Goal: Navigation & Orientation: Find specific page/section

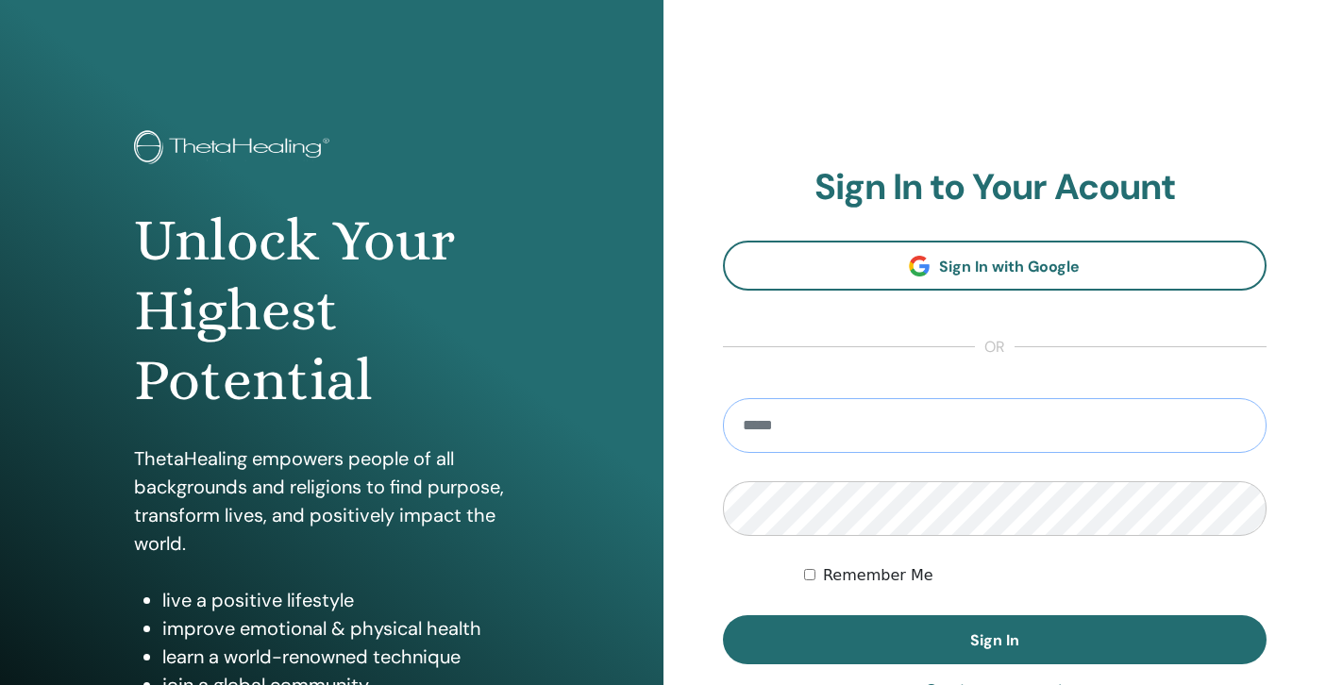
type input "**********"
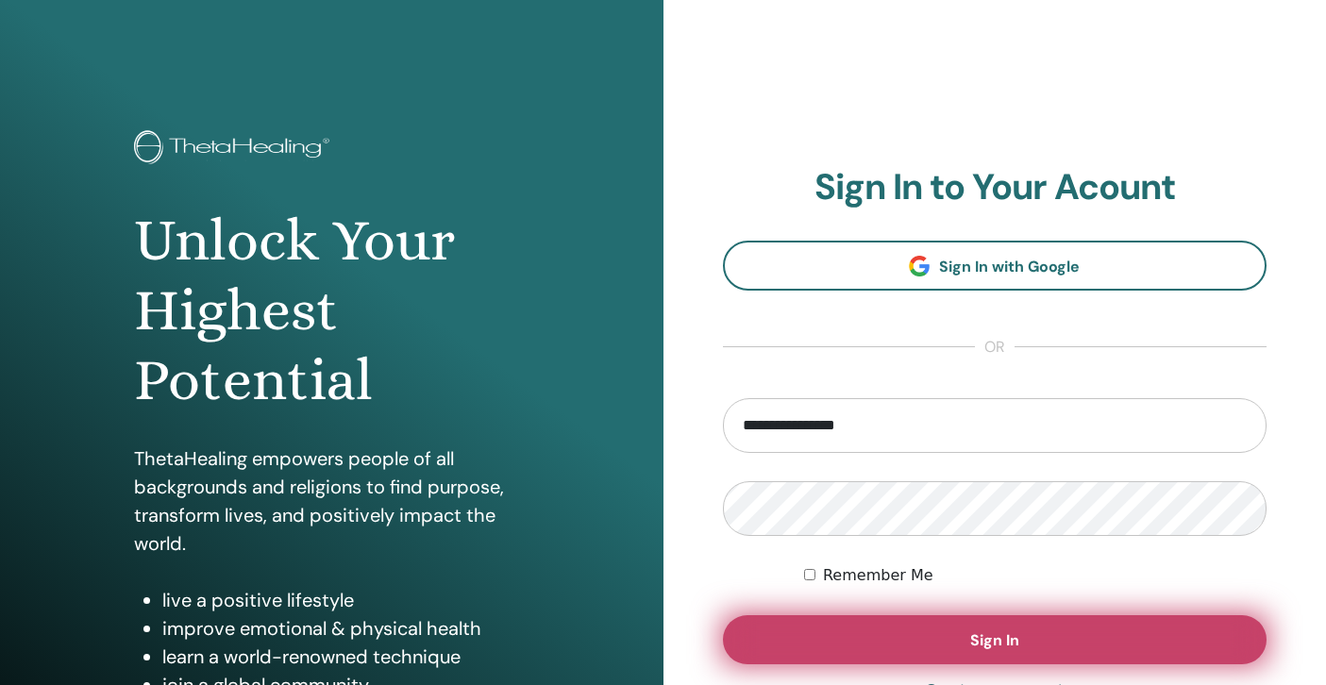
click at [843, 633] on button "Sign In" at bounding box center [995, 639] width 544 height 49
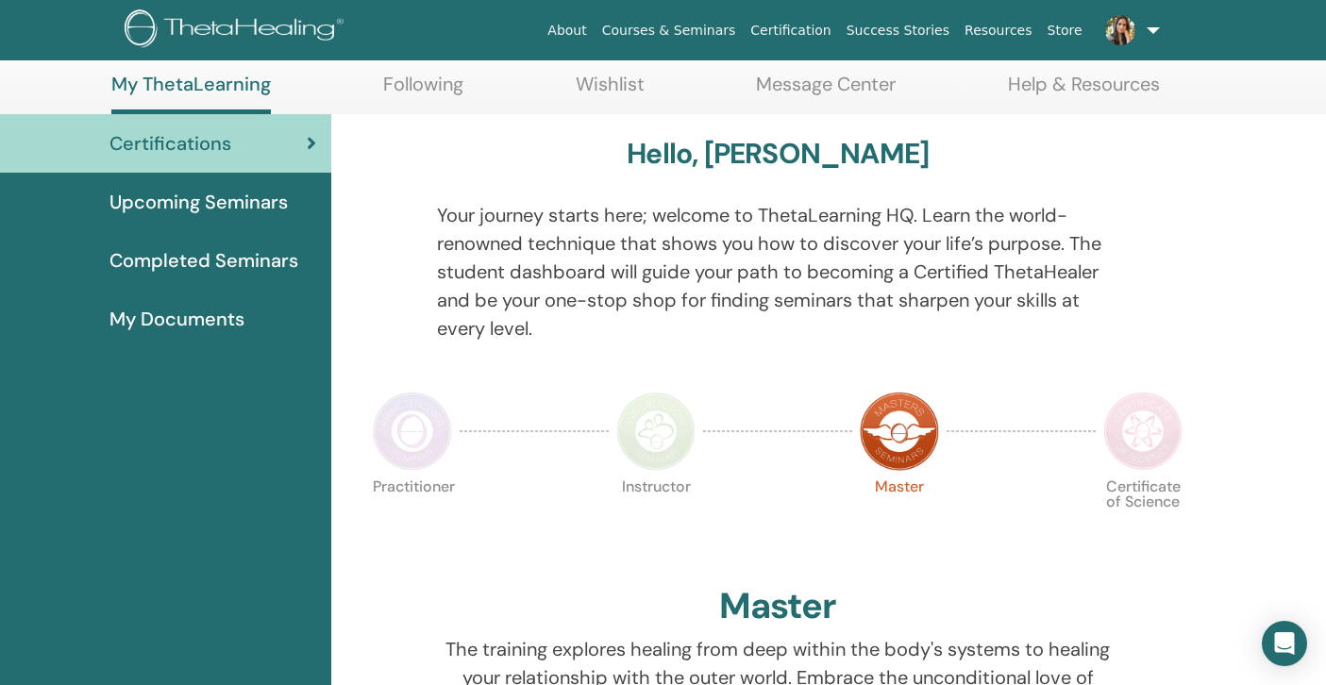
scroll to position [92, 0]
click at [420, 83] on link "Following" at bounding box center [423, 92] width 80 height 37
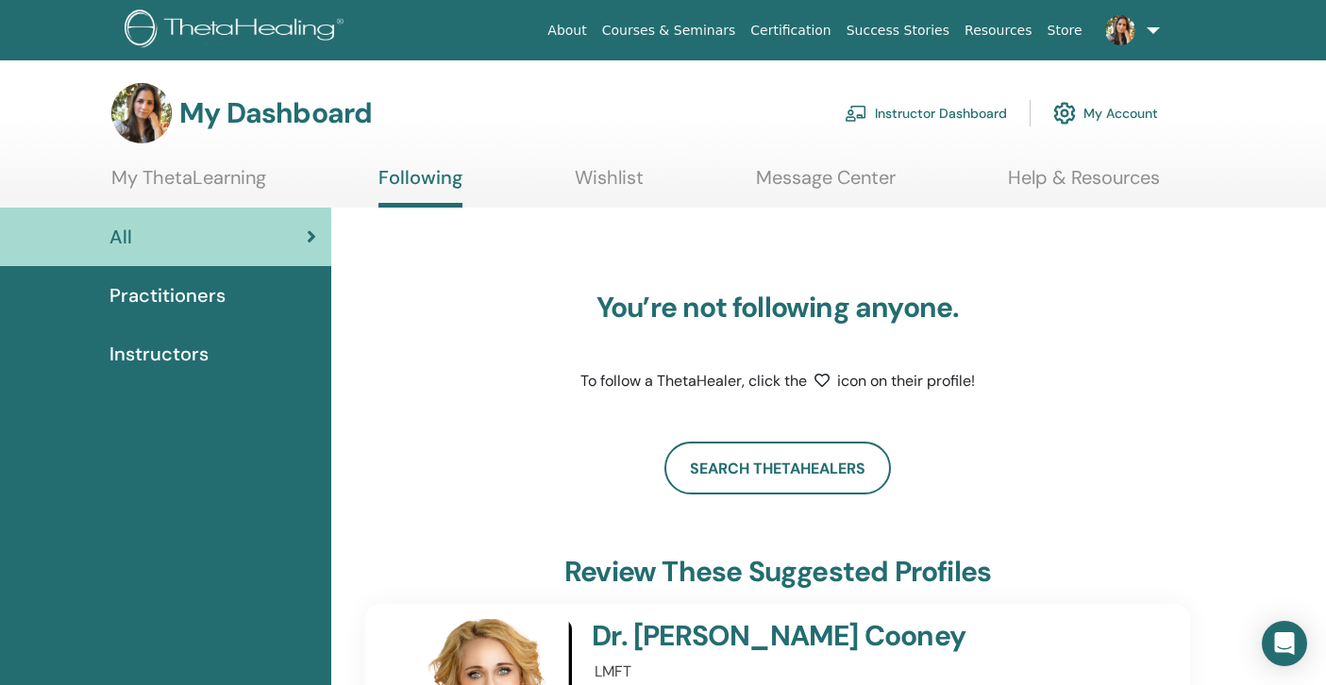
click at [960, 111] on link "Instructor Dashboard" at bounding box center [925, 113] width 162 height 42
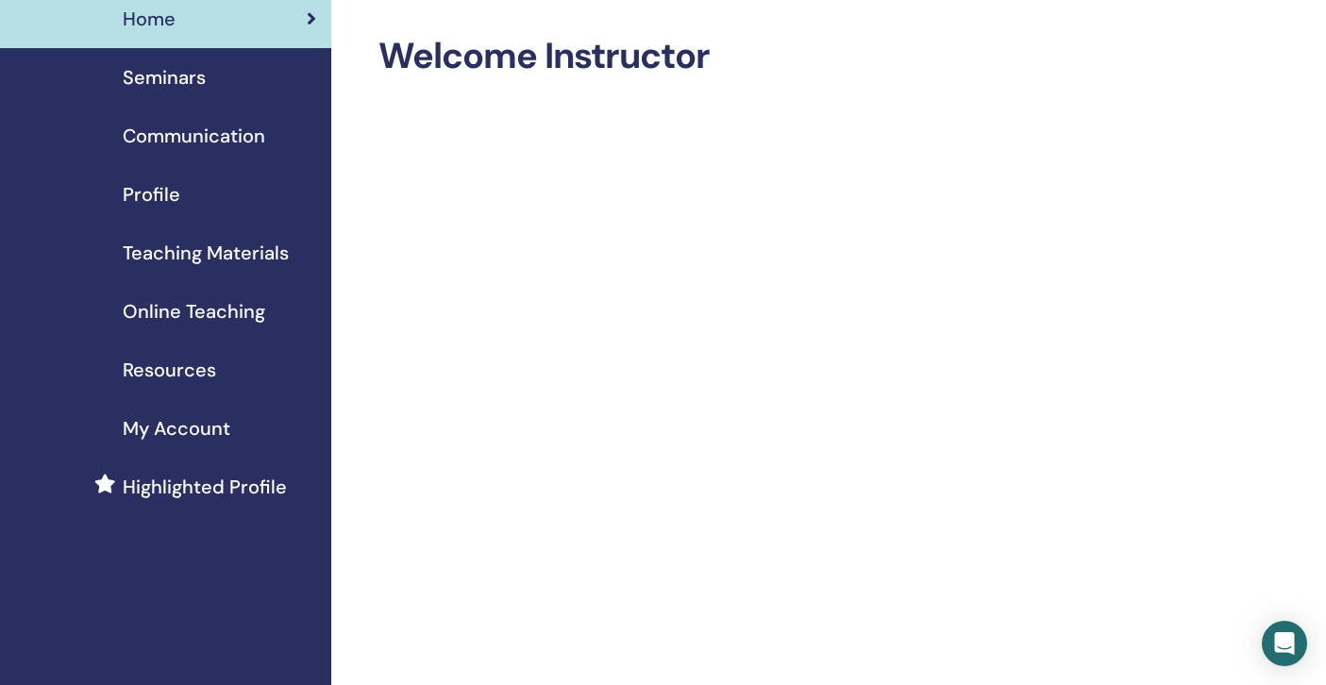
scroll to position [58, 0]
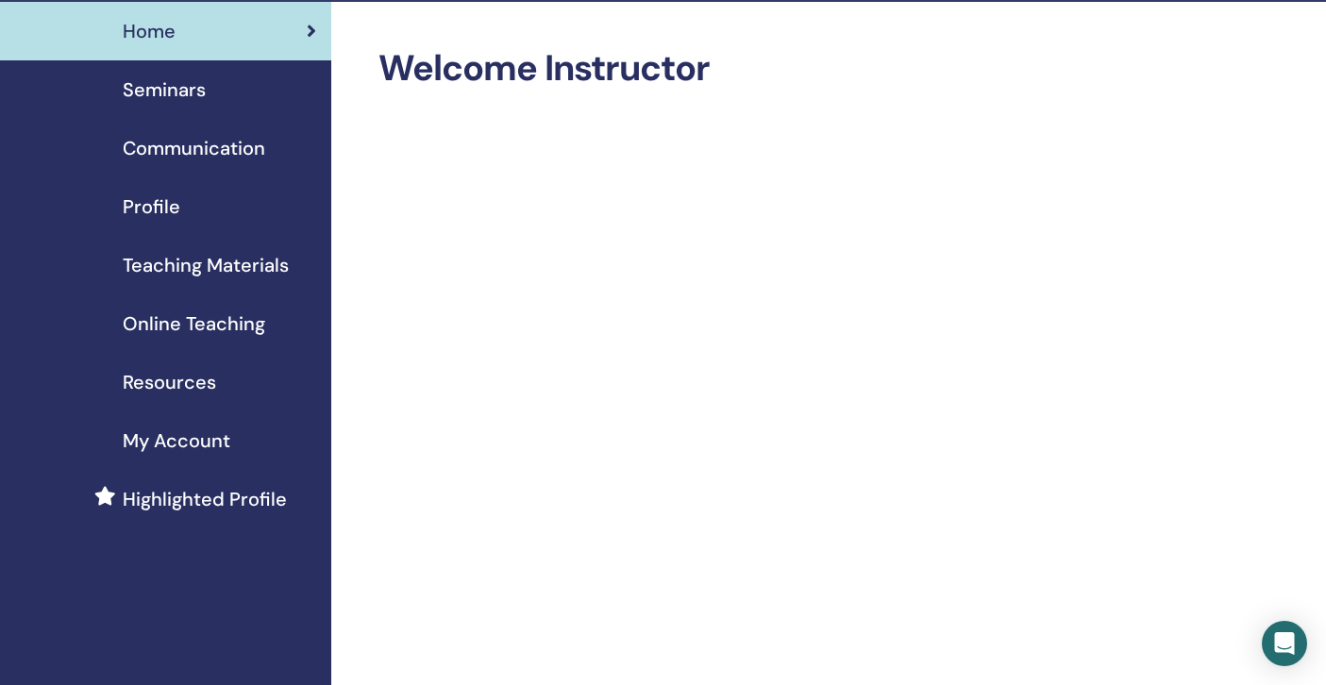
click at [206, 436] on span "My Account" at bounding box center [177, 440] width 108 height 28
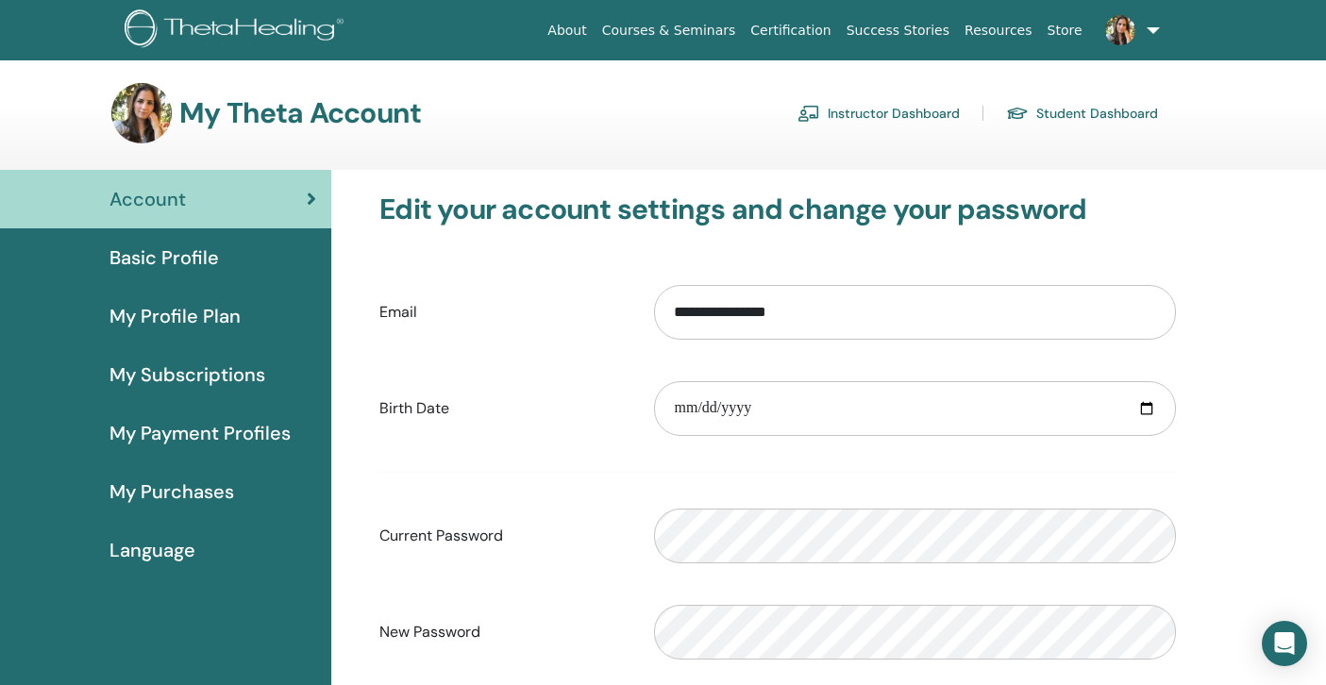
click at [181, 311] on span "My Profile Plan" at bounding box center [174, 316] width 131 height 28
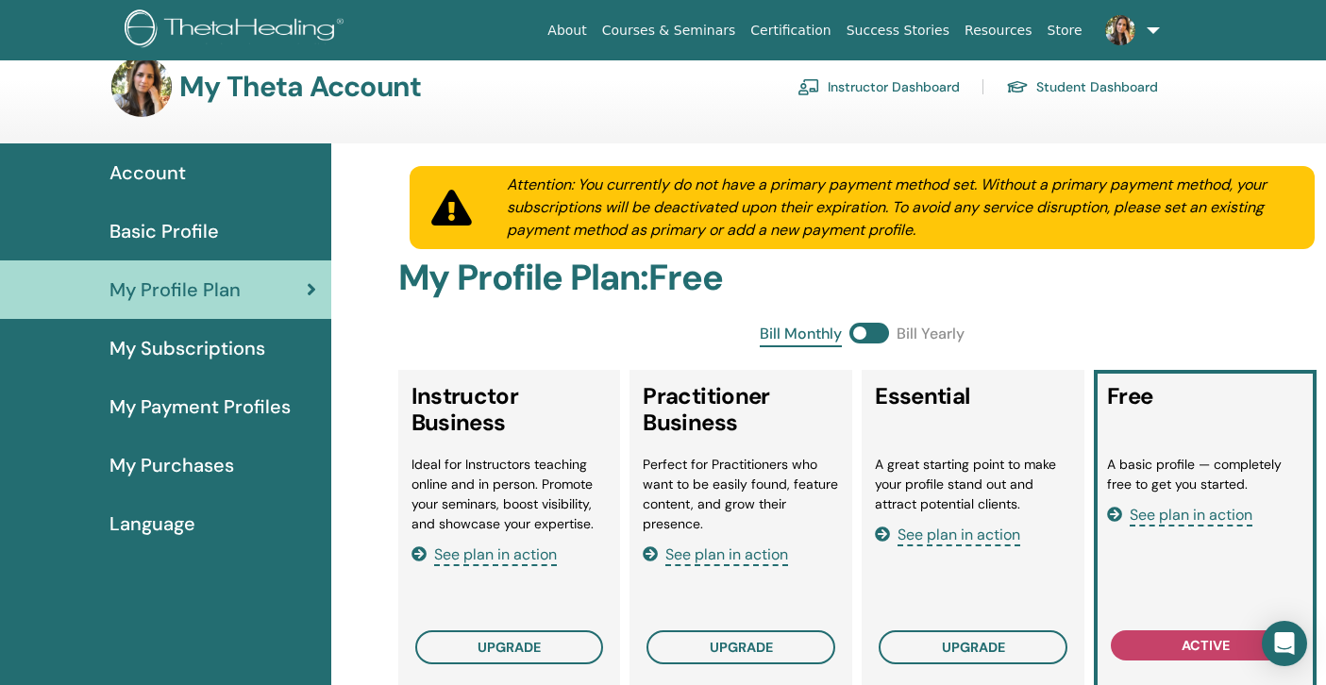
scroll to position [15, 0]
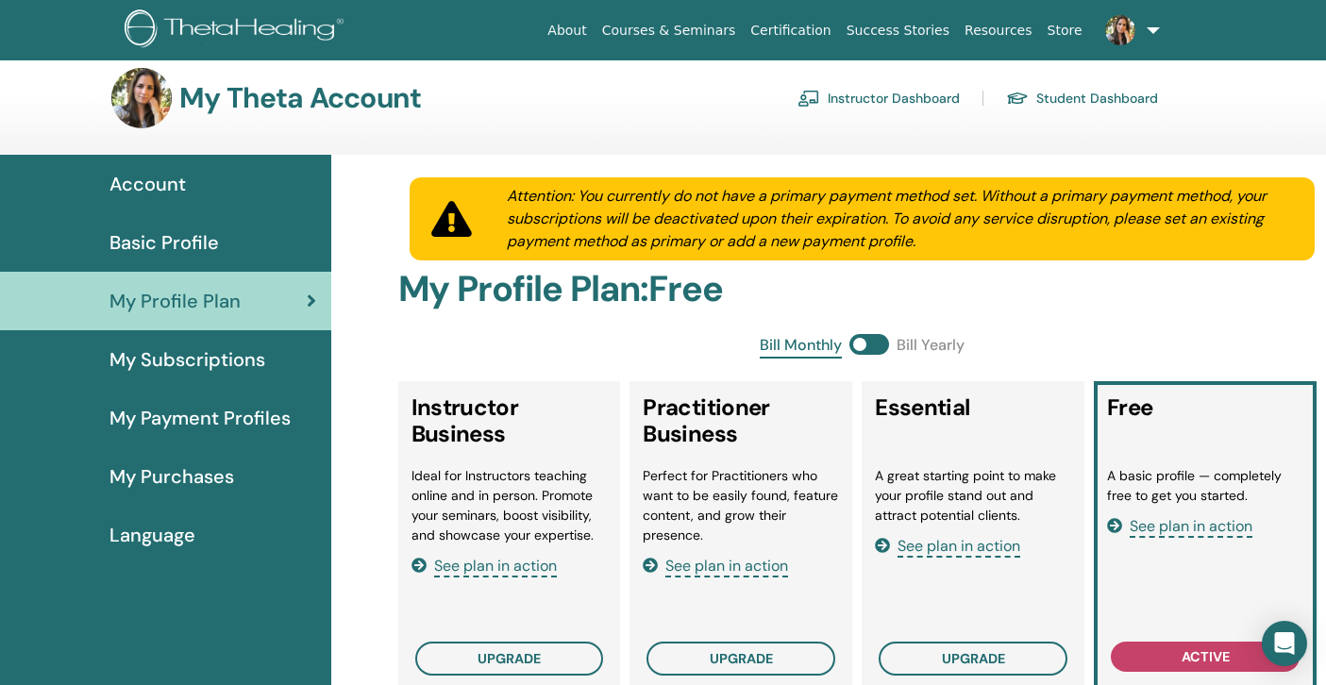
click at [149, 235] on span "Basic Profile" at bounding box center [163, 242] width 109 height 28
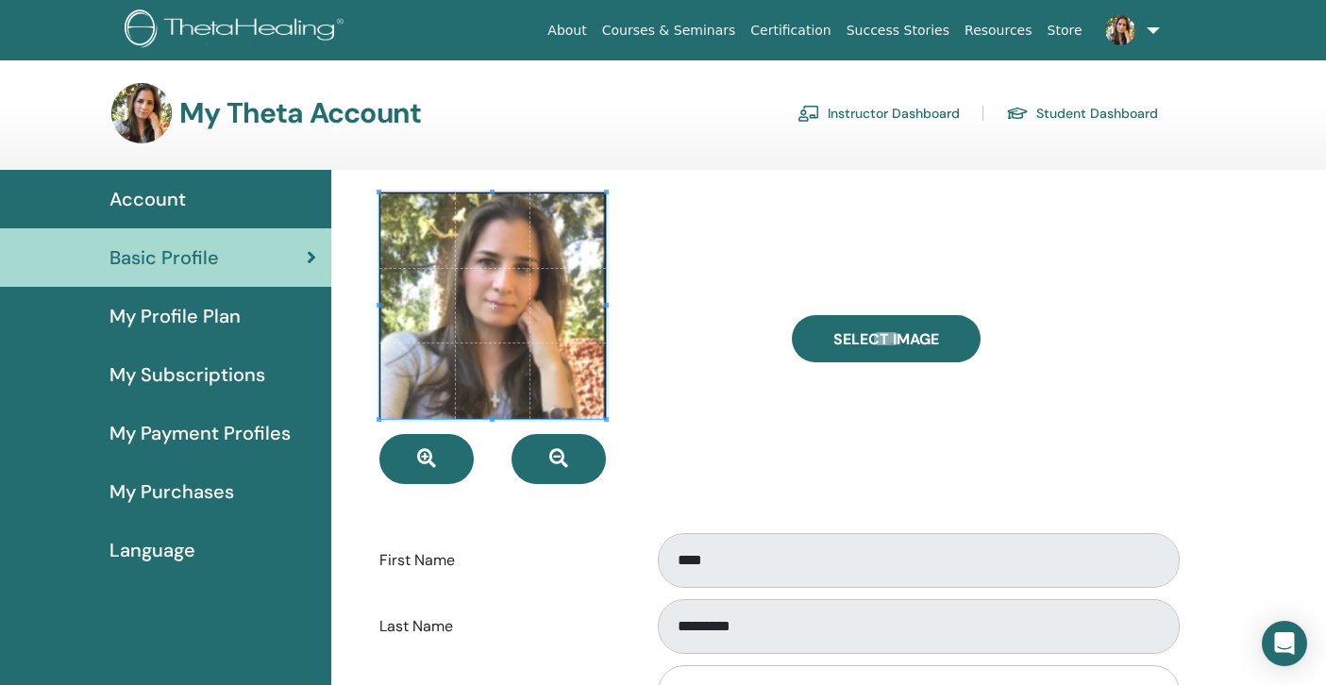
click at [177, 211] on span "Account" at bounding box center [147, 199] width 76 height 28
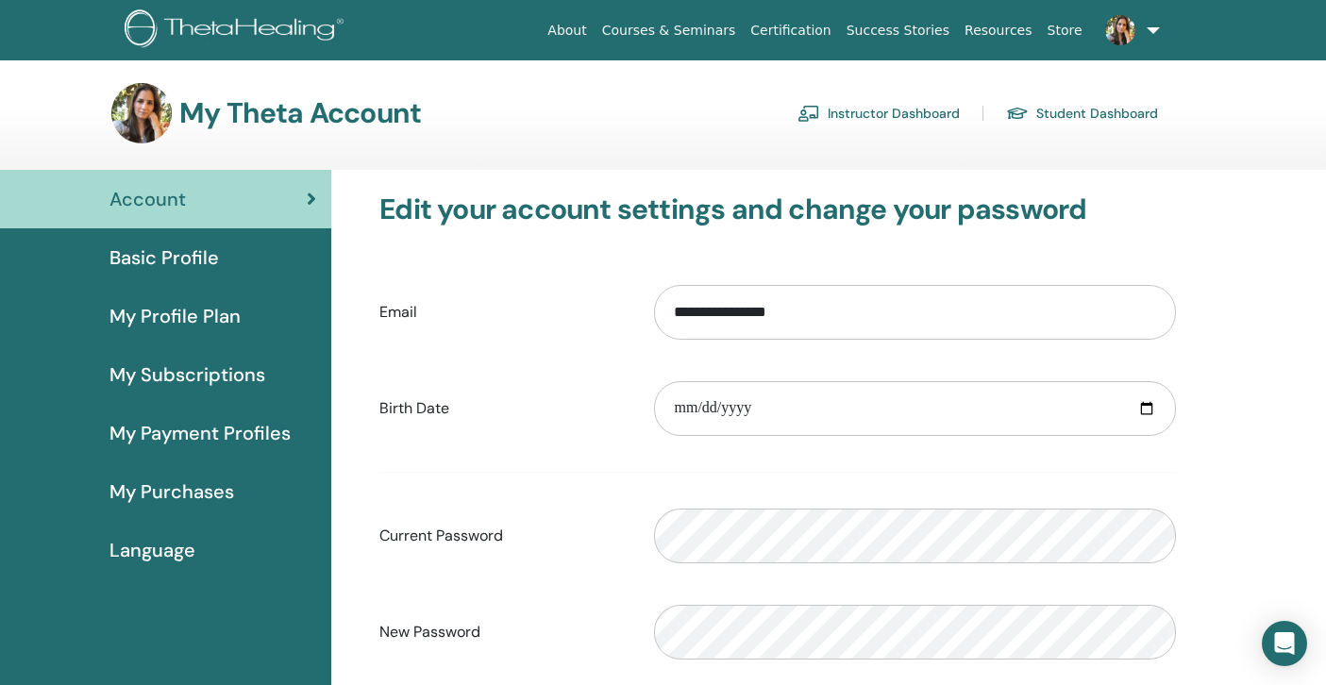
click at [223, 256] on div "Basic Profile" at bounding box center [165, 257] width 301 height 28
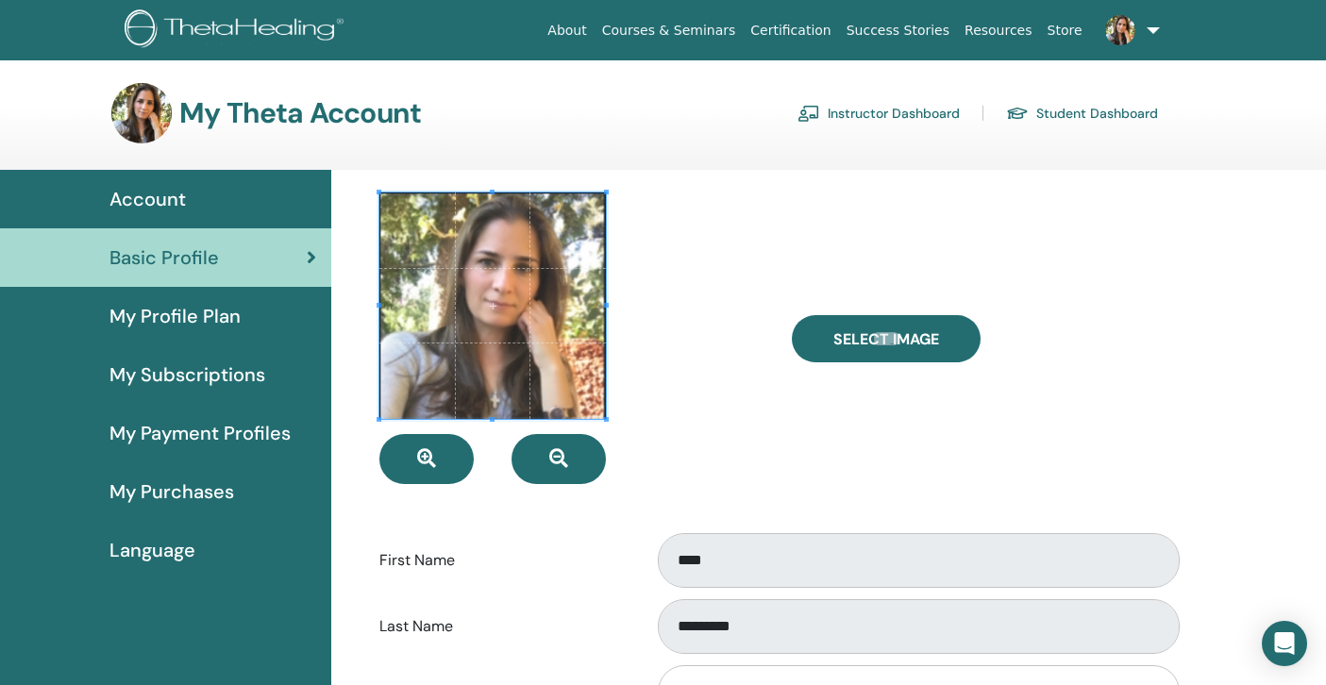
click at [216, 320] on span "My Profile Plan" at bounding box center [174, 316] width 131 height 28
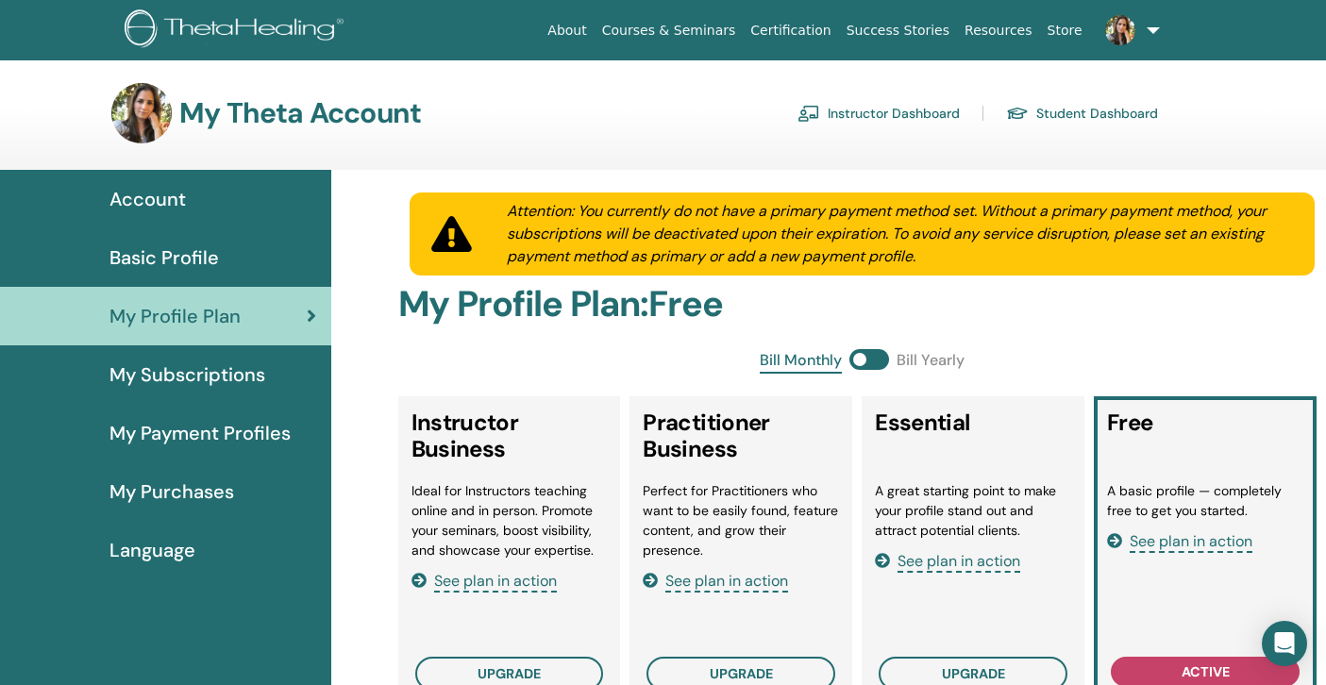
click at [1126, 33] on img at bounding box center [1120, 30] width 30 height 30
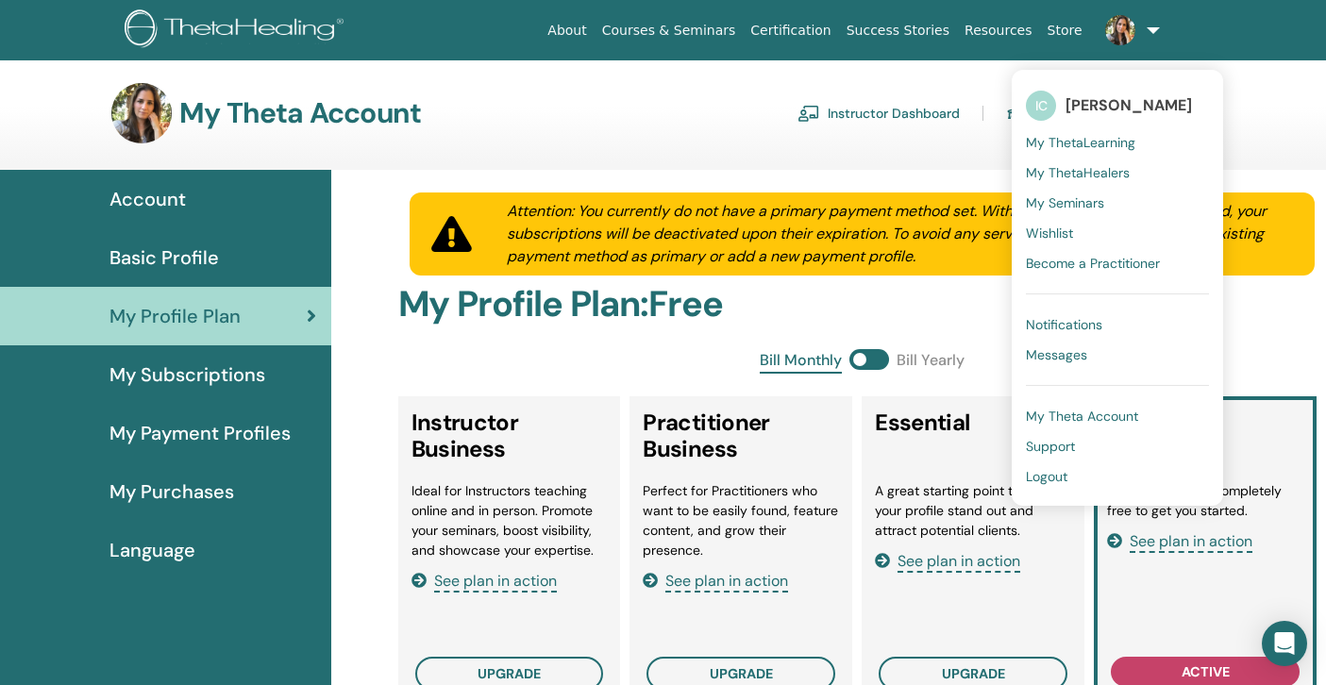
click at [1072, 176] on span "My ThetaHealers" at bounding box center [1078, 172] width 104 height 17
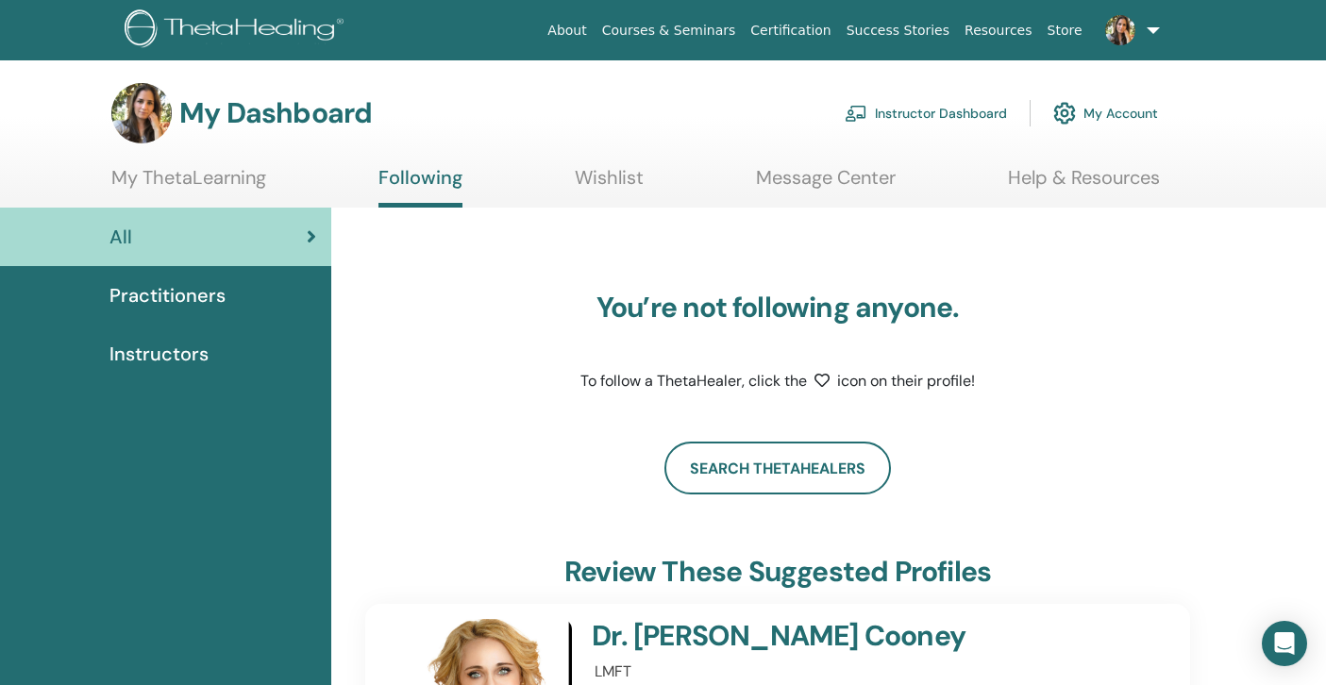
click at [1148, 33] on link at bounding box center [1128, 30] width 77 height 60
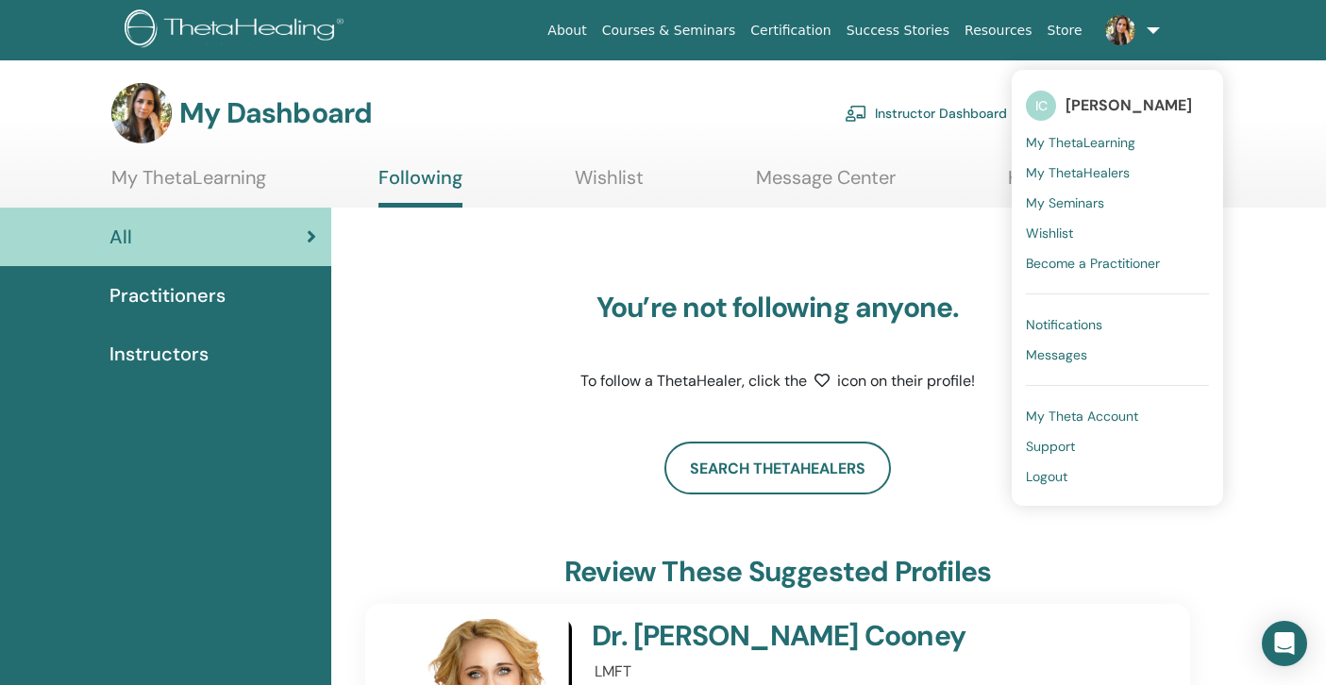
click at [1090, 138] on span "My ThetaLearning" at bounding box center [1080, 142] width 109 height 17
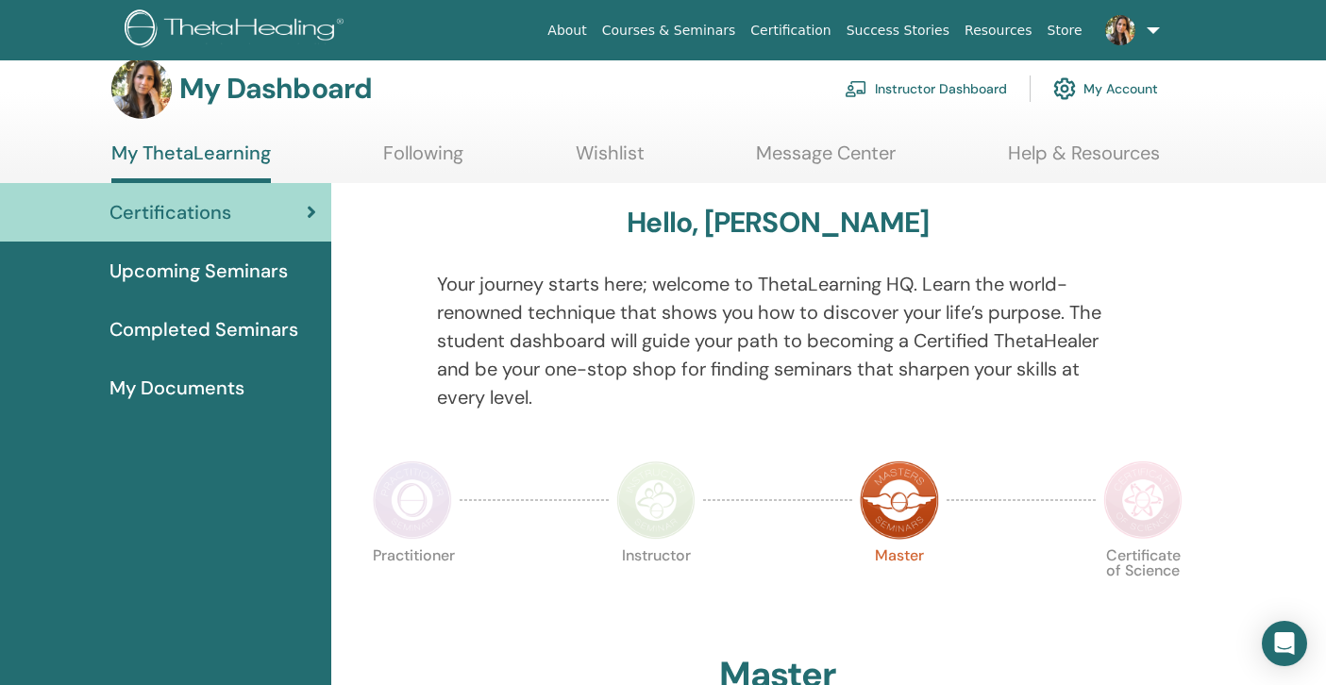
scroll to position [23, 0]
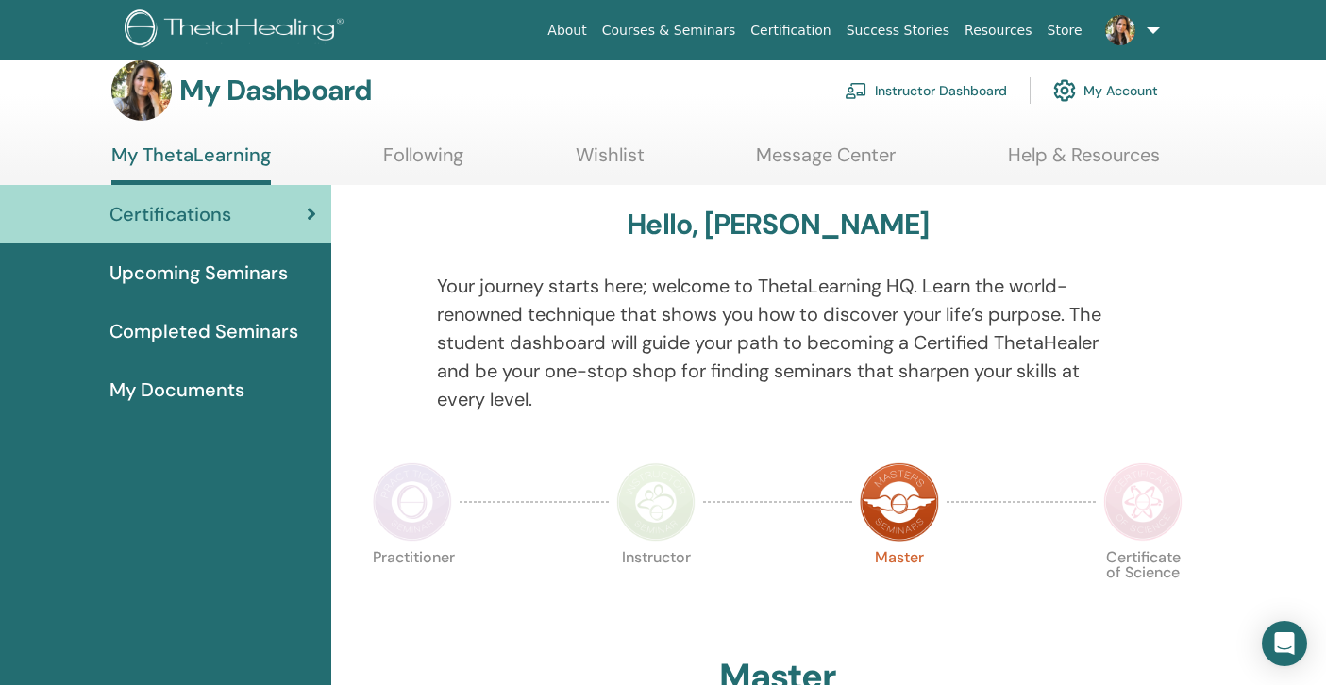
click at [196, 337] on span "Completed Seminars" at bounding box center [203, 331] width 189 height 28
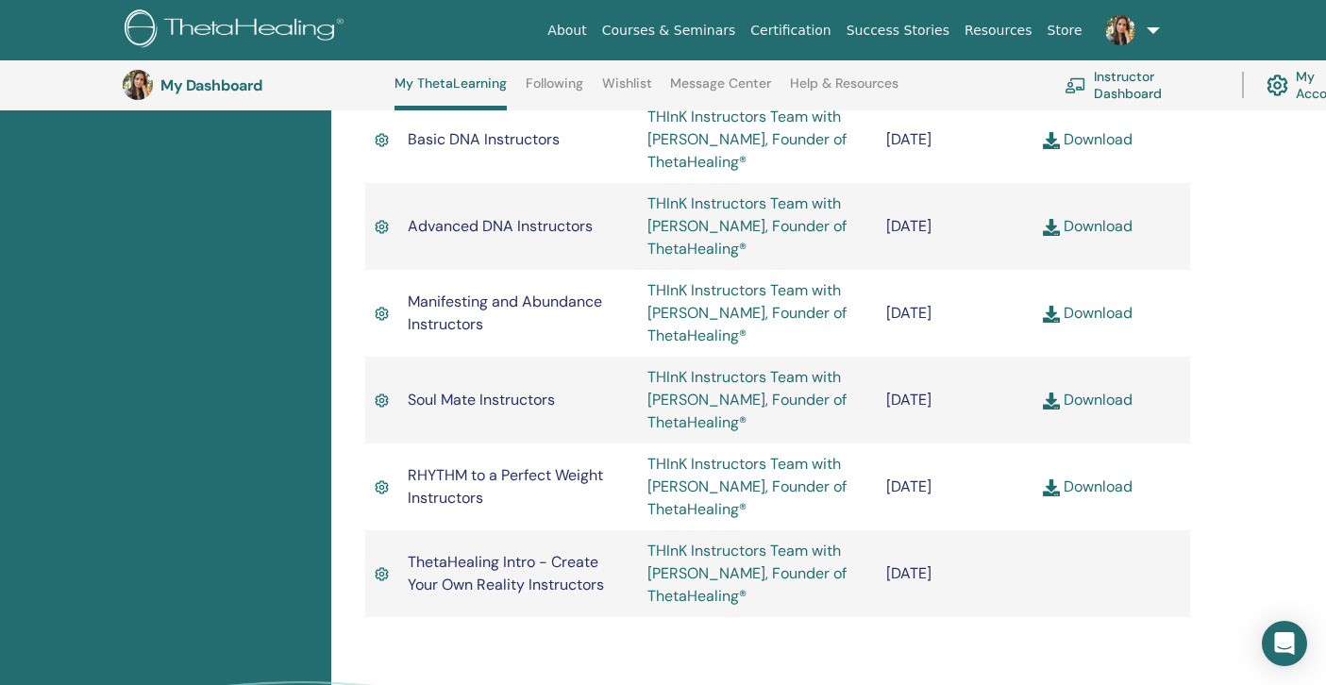
scroll to position [997, 0]
